Goal: Information Seeking & Learning: Learn about a topic

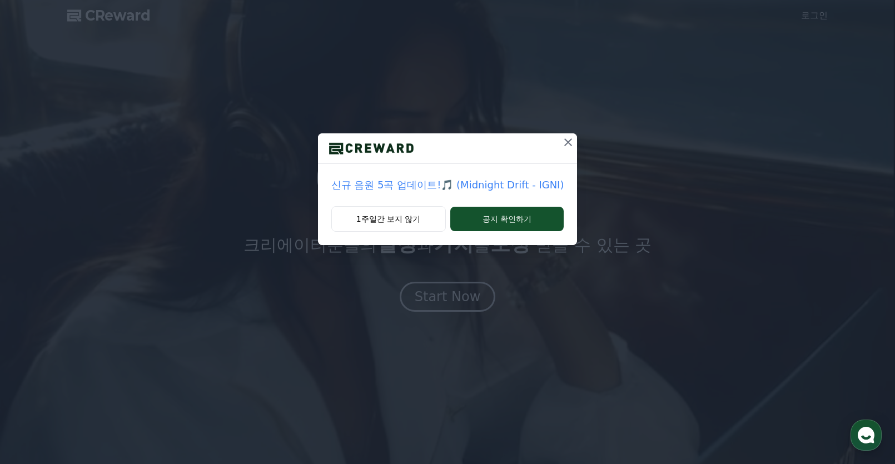
click at [458, 190] on p "신규 음원 5곡 업데이트!🎵 (Midnight Drift - IGNI)" at bounding box center [447, 185] width 233 height 16
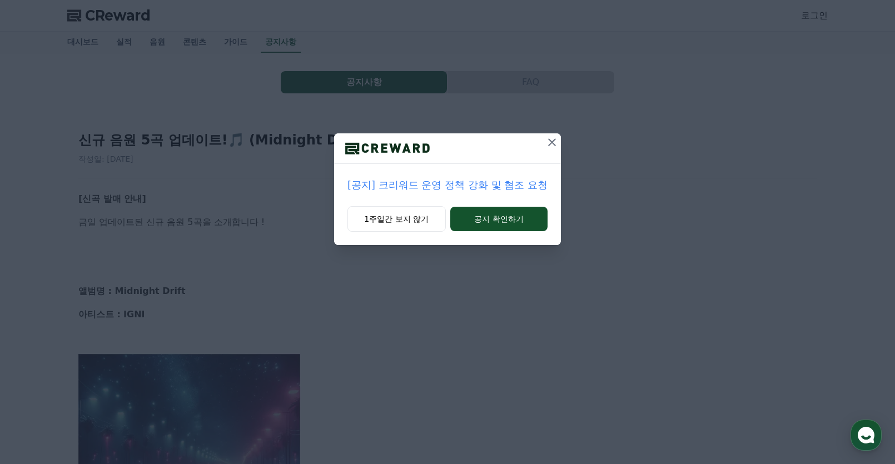
click at [547, 154] on div at bounding box center [552, 148] width 18 height 30
click at [549, 146] on icon at bounding box center [551, 142] width 13 height 13
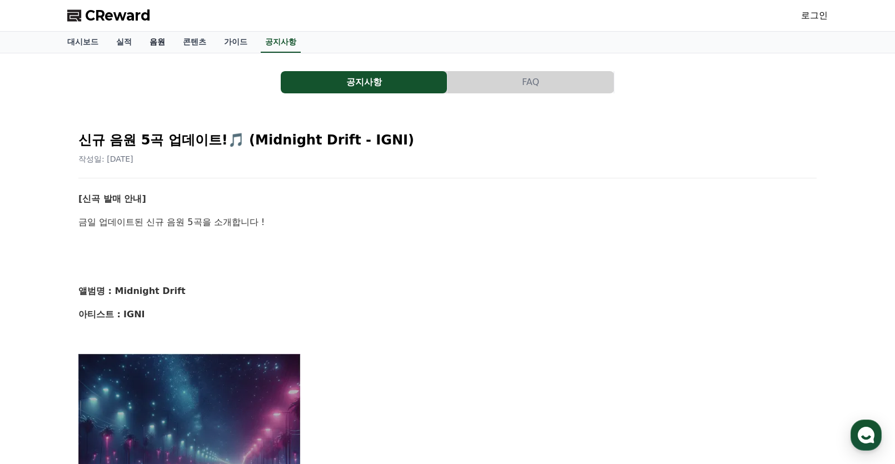
click at [156, 41] on link "음원" at bounding box center [157, 42] width 33 height 21
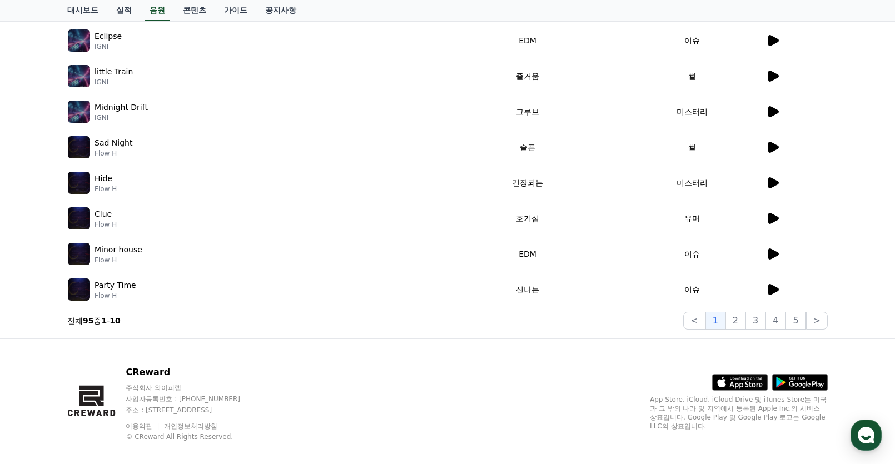
scroll to position [265, 0]
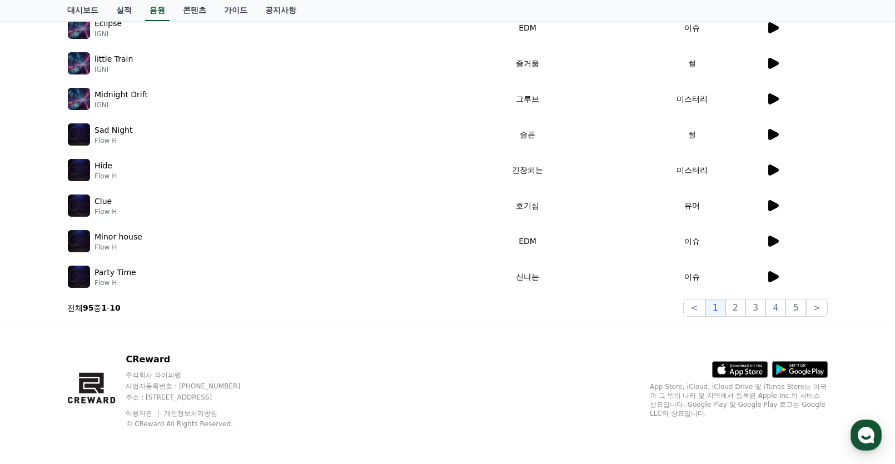
click at [107, 176] on p "Flow H" at bounding box center [105, 176] width 22 height 9
click at [108, 177] on p "Flow H" at bounding box center [105, 176] width 22 height 9
click at [94, 177] on p "Flow H" at bounding box center [105, 176] width 22 height 9
drag, startPoint x: 94, startPoint y: 177, endPoint x: 111, endPoint y: 181, distance: 16.6
click at [111, 181] on div "Hide Flow H" at bounding box center [252, 170] width 368 height 22
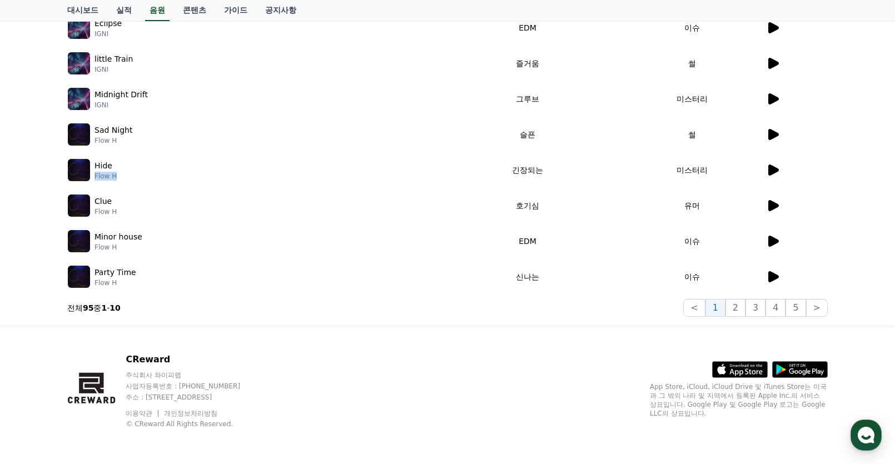
copy p "Flow H"
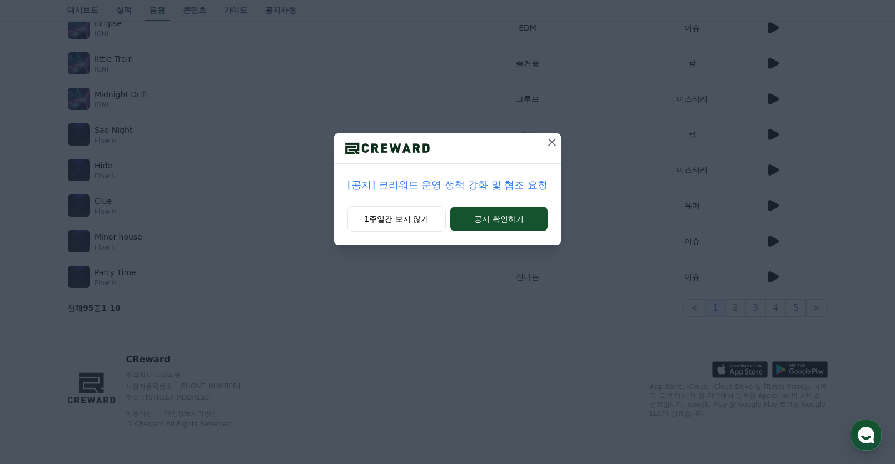
click at [480, 180] on p "[공지] 크리워드 운영 정책 강화 및 협조 요청" at bounding box center [447, 185] width 200 height 16
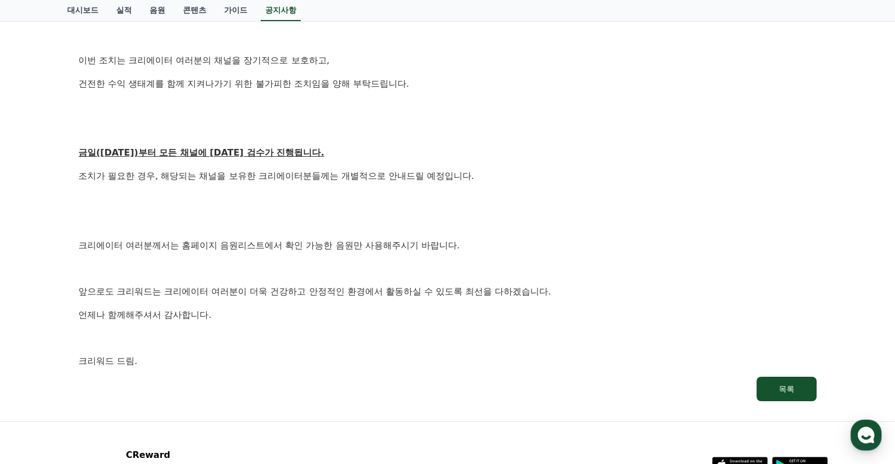
scroll to position [556, 0]
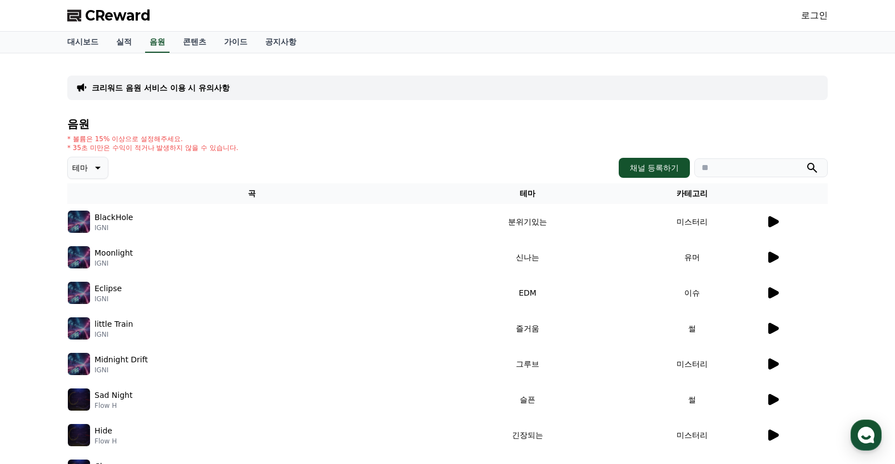
click at [103, 212] on p "BlackHole" at bounding box center [113, 218] width 38 height 12
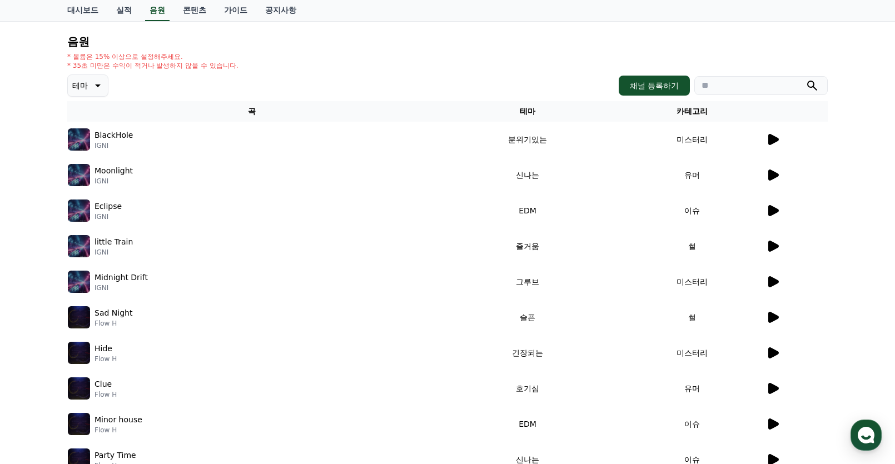
scroll to position [265, 0]
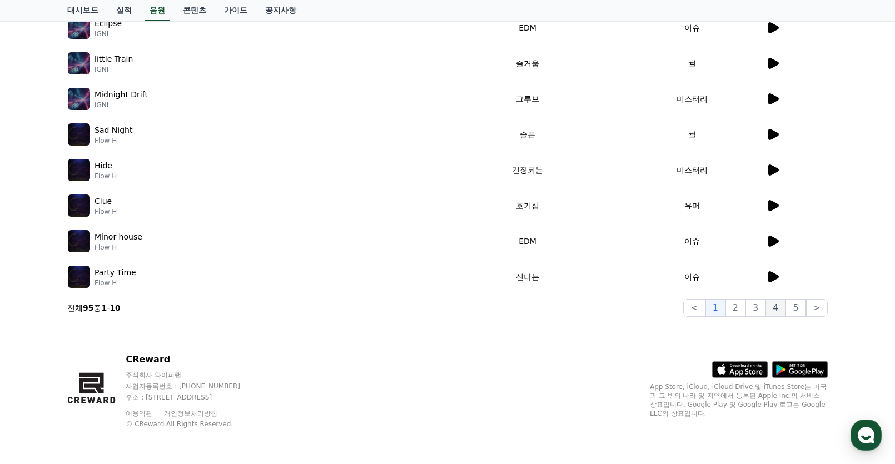
click at [776, 311] on button "4" at bounding box center [775, 308] width 20 height 18
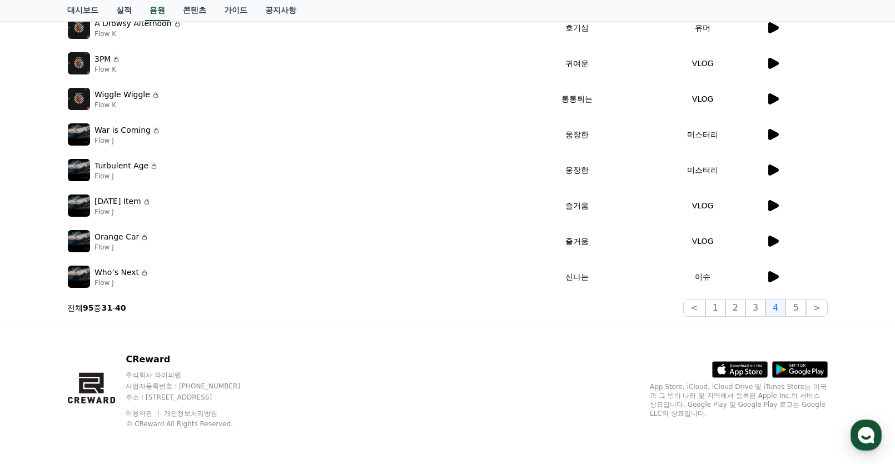
click at [99, 127] on p "War is Coming" at bounding box center [122, 130] width 56 height 12
drag, startPoint x: 99, startPoint y: 127, endPoint x: 126, endPoint y: 128, distance: 27.3
click at [126, 128] on p "War is Coming" at bounding box center [122, 130] width 56 height 12
copy p "War is Coming"
click at [205, 319] on div "크리워드 음원 서비스 이용 시 유의사항 음원 * 볼륨은 15% 이상으로 설정해주세요. * 35초 미만은 수익이 적거나 발생하지 않을 수 있습니…" at bounding box center [447, 57] width 769 height 529
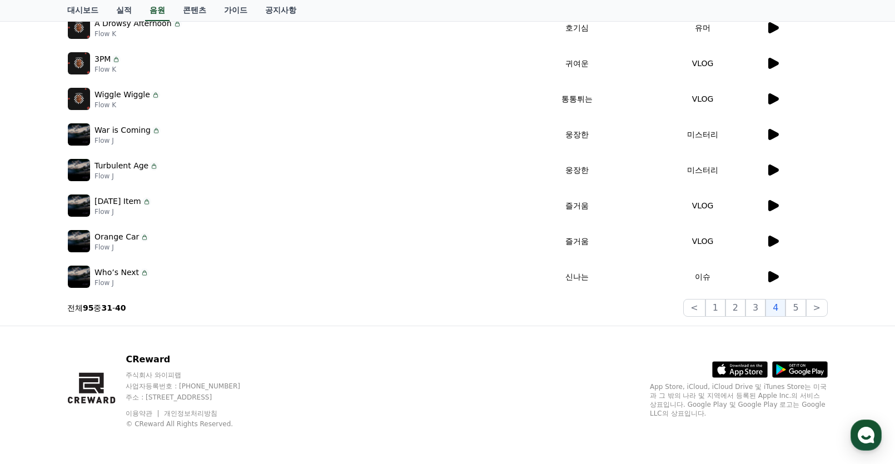
click at [103, 275] on p "Who’s Next" at bounding box center [116, 273] width 44 height 12
drag, startPoint x: 103, startPoint y: 275, endPoint x: 119, endPoint y: 272, distance: 16.5
click at [119, 272] on p "Who’s Next" at bounding box center [116, 273] width 44 height 12
copy p "Who’s Next"
